Goal: Task Accomplishment & Management: Manage account settings

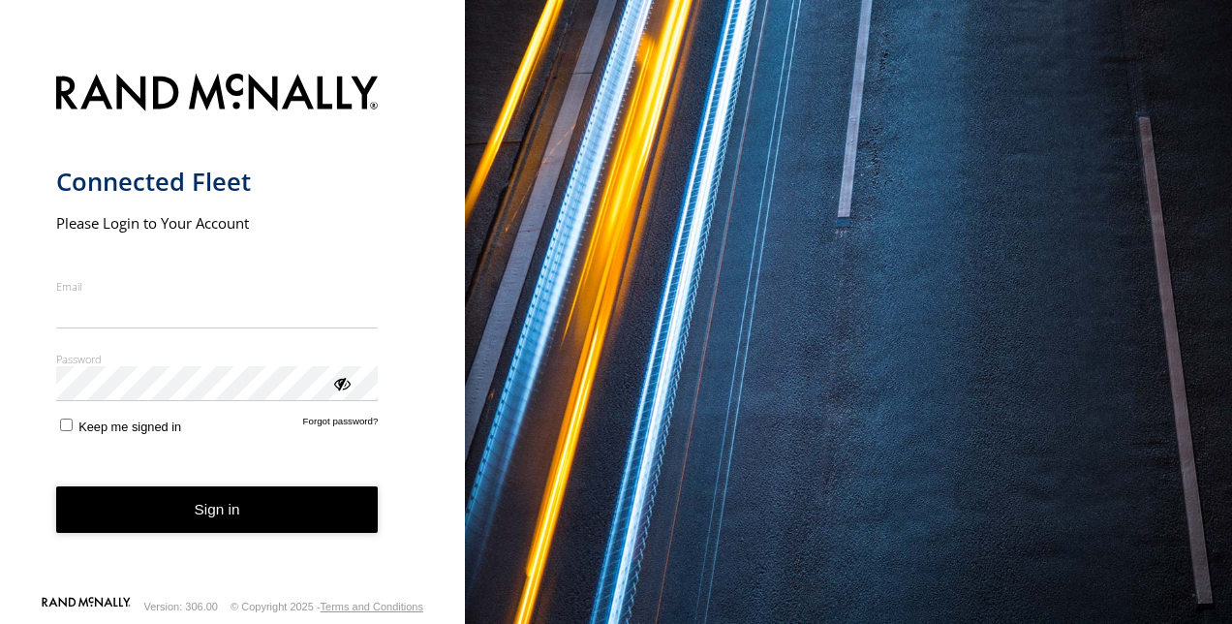
drag, startPoint x: 0, startPoint y: 0, endPoint x: 180, endPoint y: 306, distance: 355.0
click at [180, 306] on input "Email" at bounding box center [217, 310] width 322 height 35
type input "**********"
click at [340, 383] on div "ViewPassword" at bounding box center [340, 382] width 19 height 19
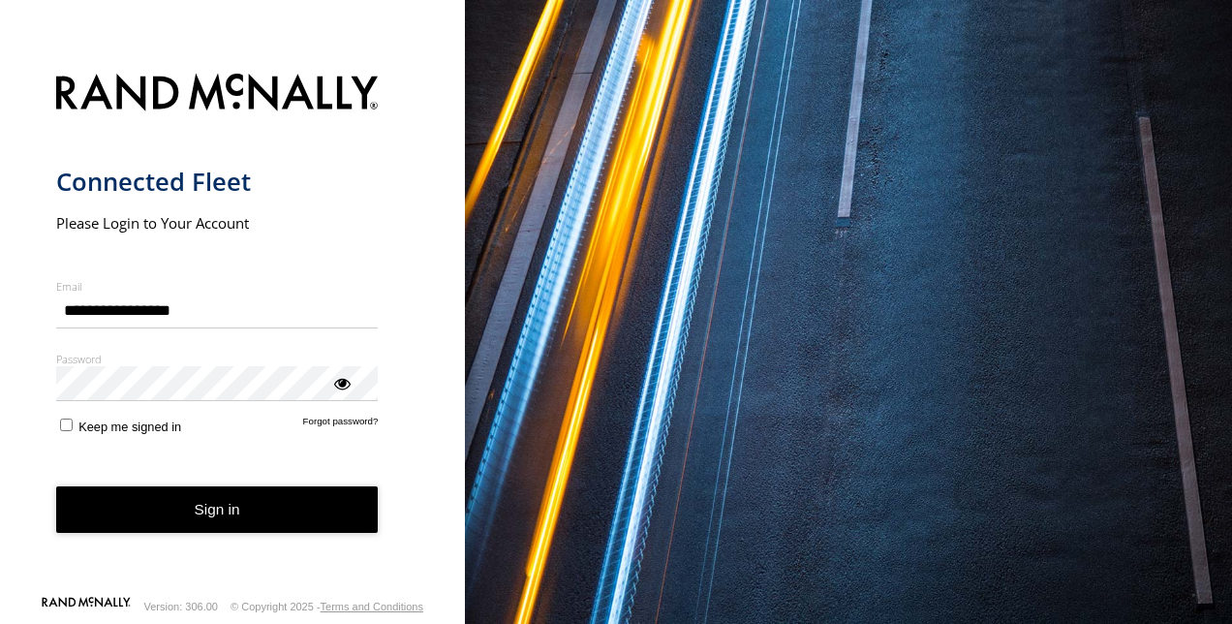
click at [228, 508] on button "Sign in" at bounding box center [217, 509] width 322 height 47
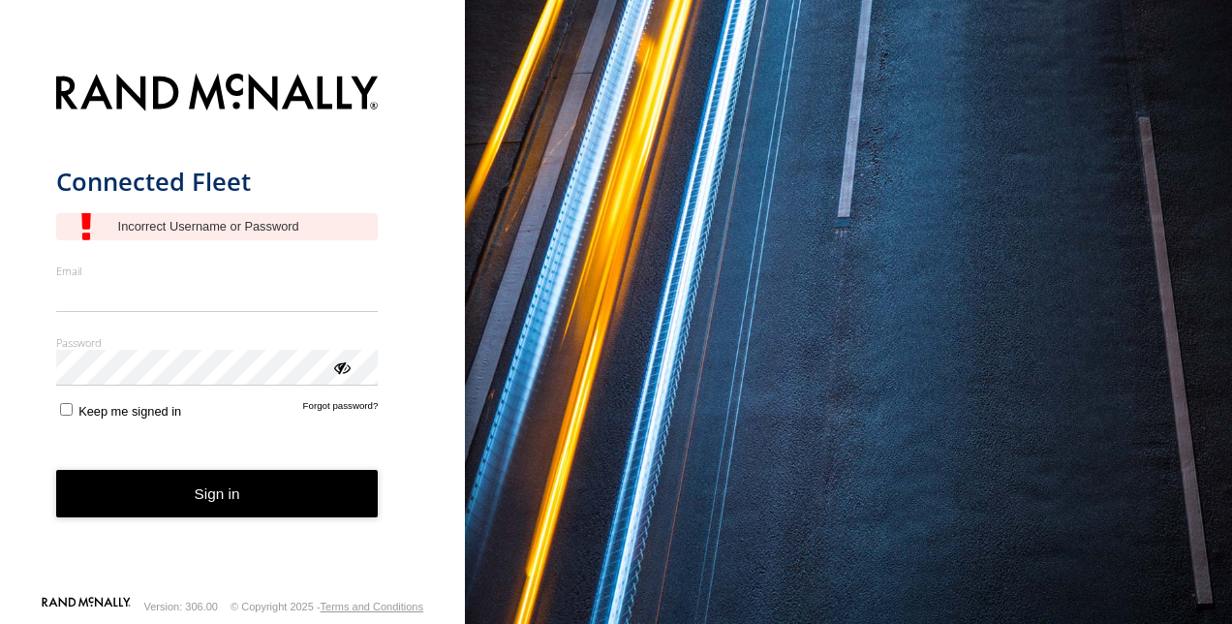
click at [118, 290] on input "Email" at bounding box center [217, 295] width 322 height 35
click at [116, 289] on input "Email" at bounding box center [217, 295] width 322 height 35
click at [112, 292] on input "Email" at bounding box center [217, 295] width 322 height 35
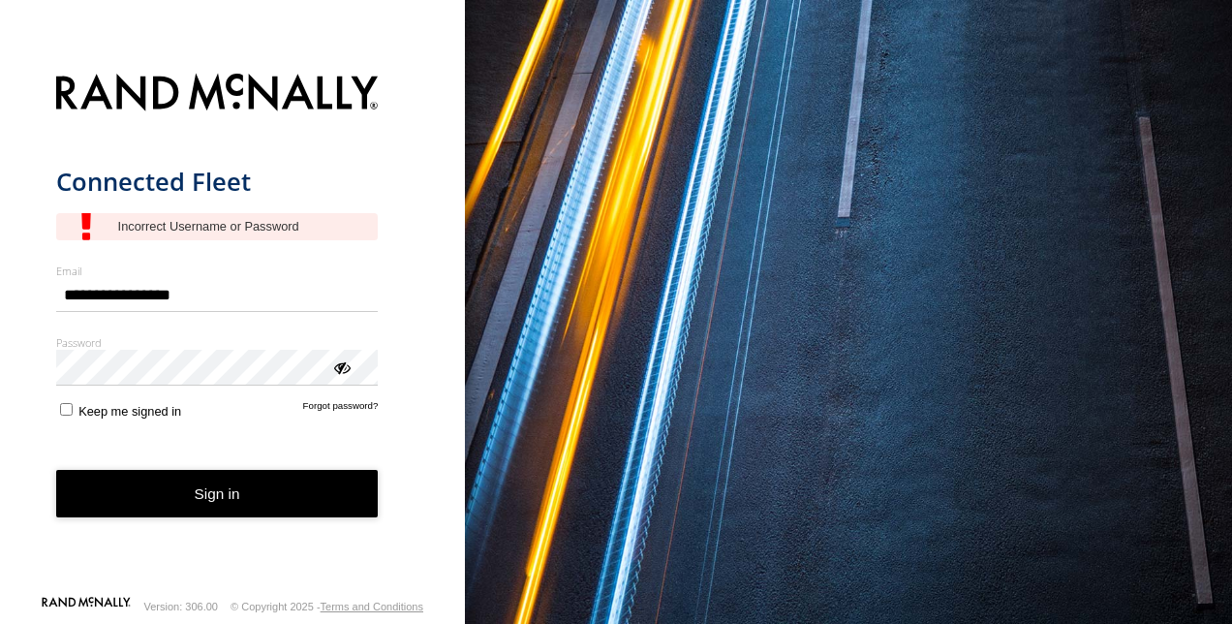
type input "**********"
click at [181, 480] on button "Sign in" at bounding box center [217, 493] width 322 height 47
click at [335, 370] on div "ViewPassword" at bounding box center [340, 365] width 19 height 19
click at [246, 484] on button "Sign in" at bounding box center [217, 493] width 322 height 47
